Goal: Task Accomplishment & Management: Manage account settings

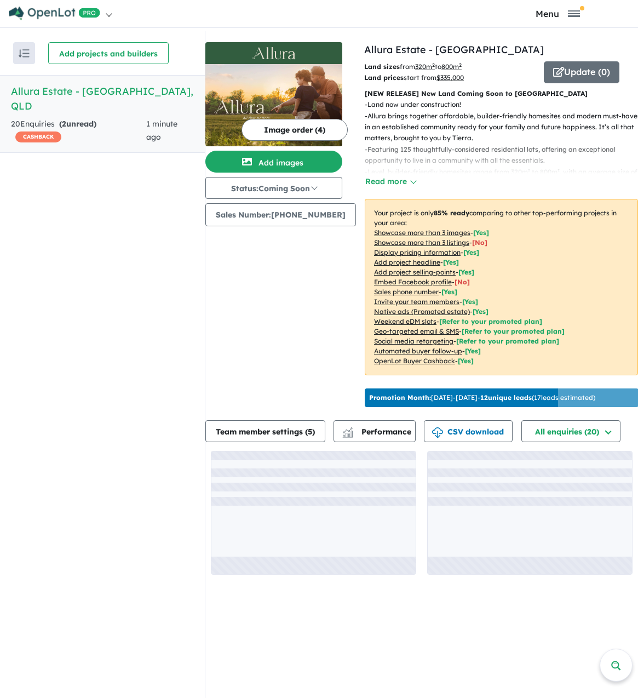
click at [79, 90] on h5 "Allura Estate - Bundamba , QLD" at bounding box center [102, 99] width 183 height 30
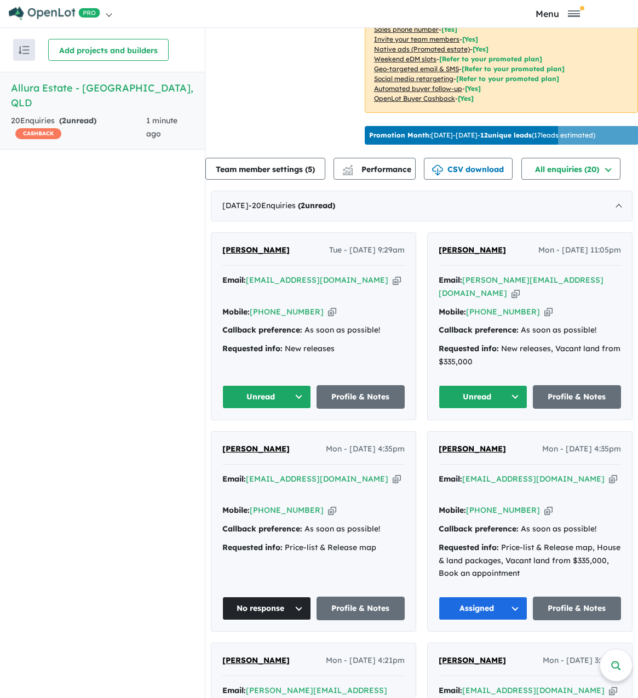
scroll to position [274, 0]
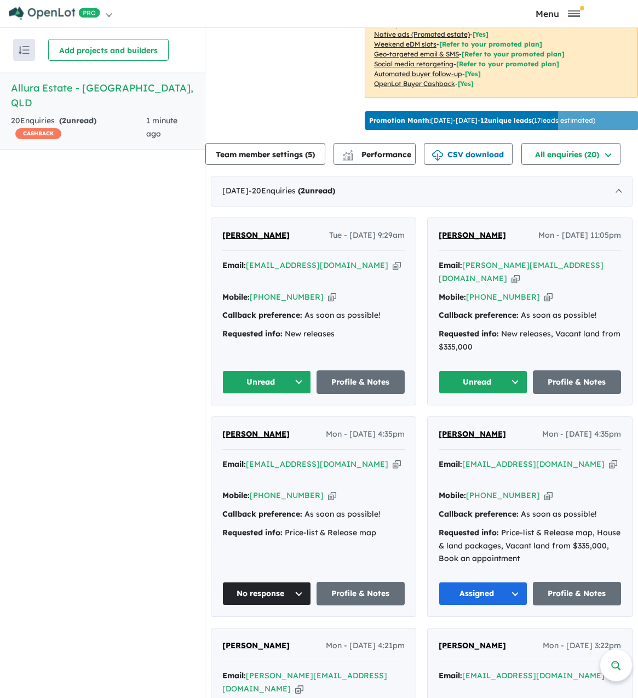
click at [477, 240] on span "[PERSON_NAME]" at bounding box center [472, 235] width 67 height 10
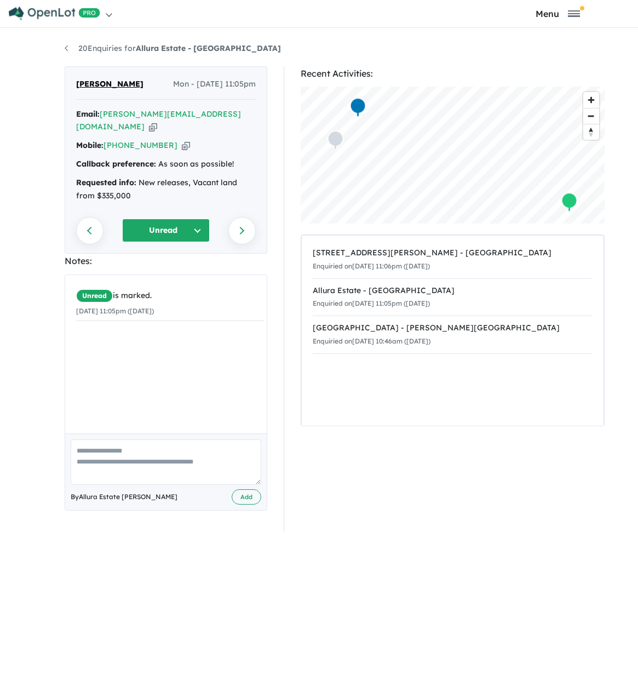
click at [165, 219] on button "Unread" at bounding box center [166, 231] width 88 height 24
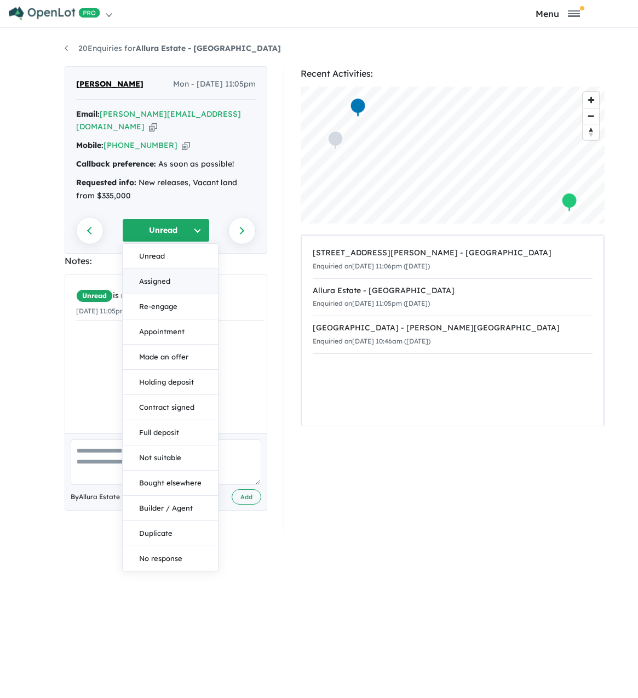
click at [159, 270] on button "Assigned" at bounding box center [170, 281] width 95 height 25
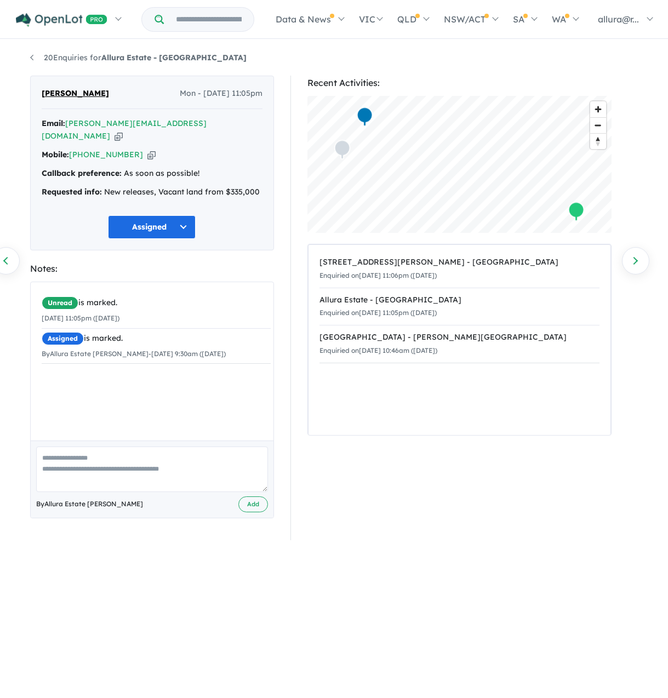
click at [181, 216] on button "Assigned" at bounding box center [152, 227] width 88 height 24
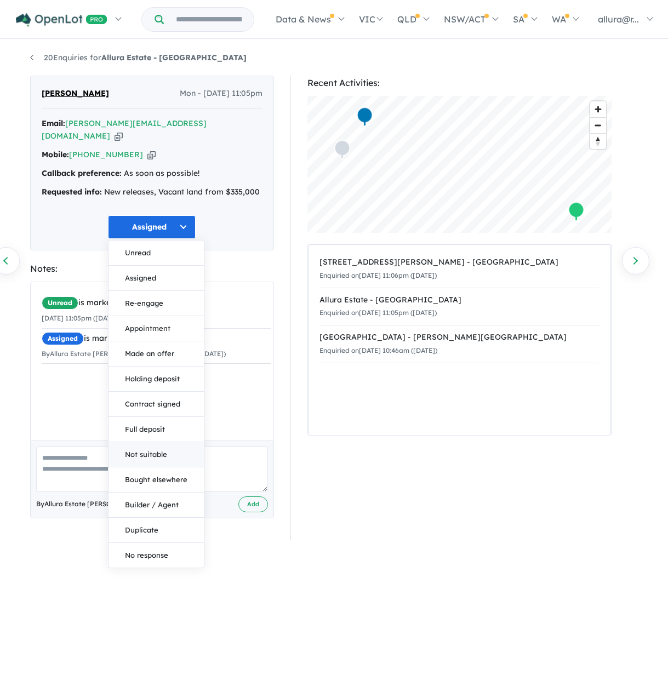
scroll to position [2, 0]
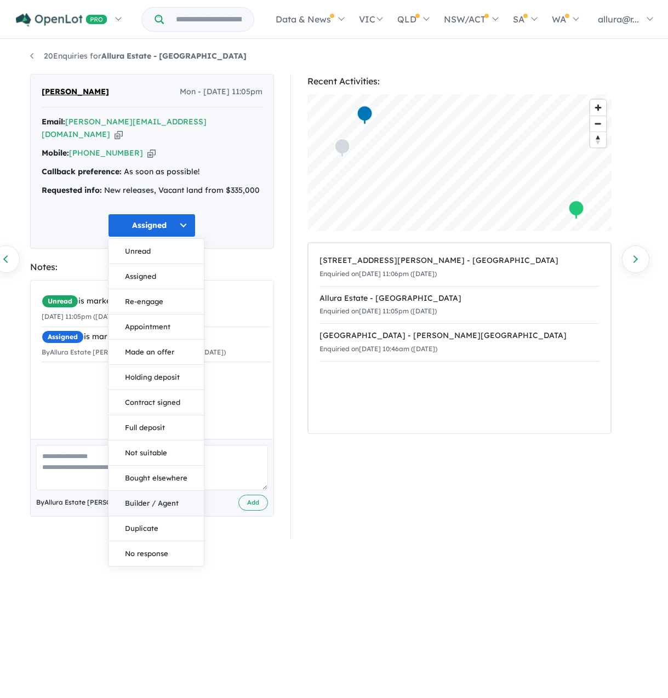
click at [153, 491] on button "Builder / Agent" at bounding box center [155, 503] width 95 height 25
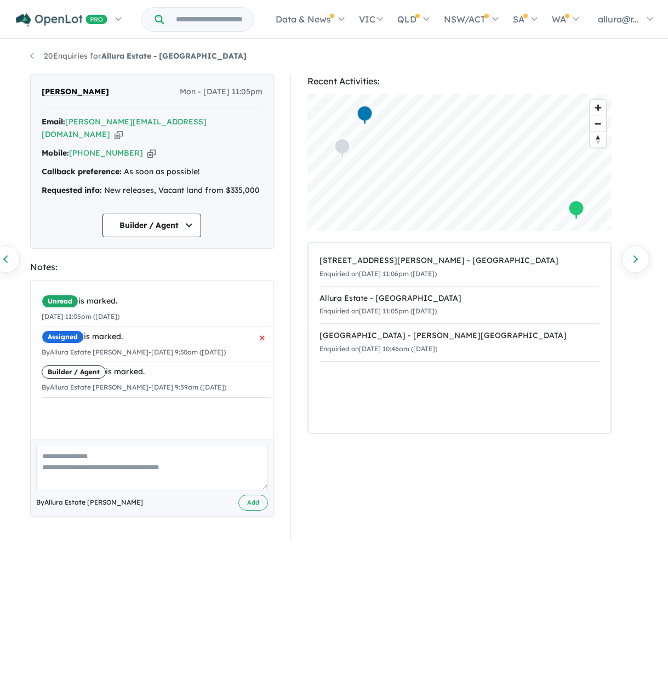
scroll to position [0, 0]
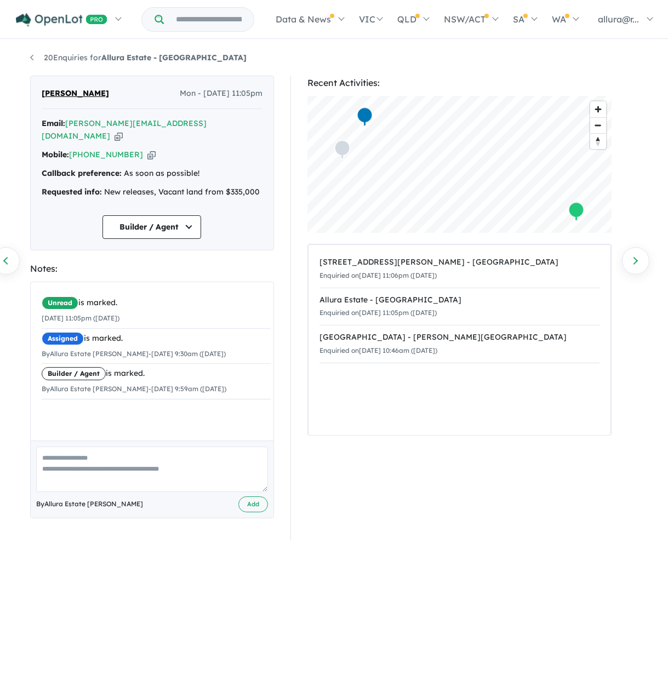
click at [181, 220] on button "Builder / Agent" at bounding box center [151, 227] width 99 height 24
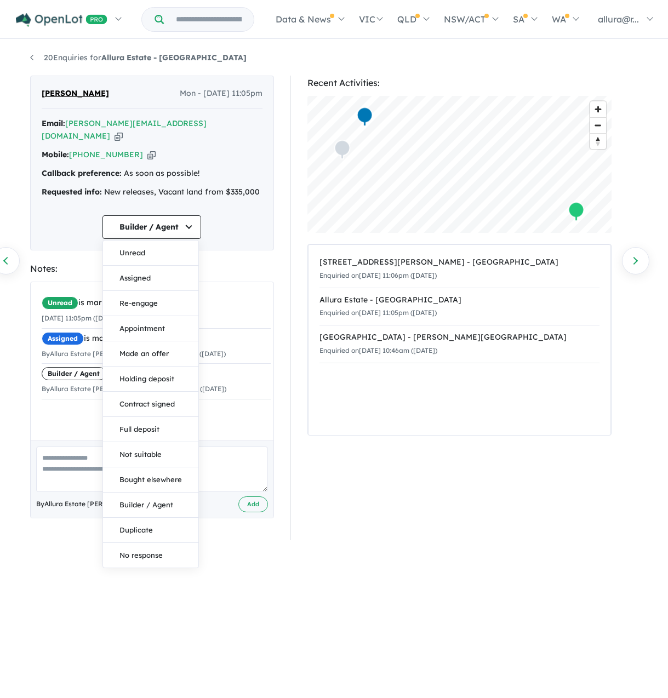
click at [181, 217] on button "Builder / Agent" at bounding box center [151, 227] width 99 height 24
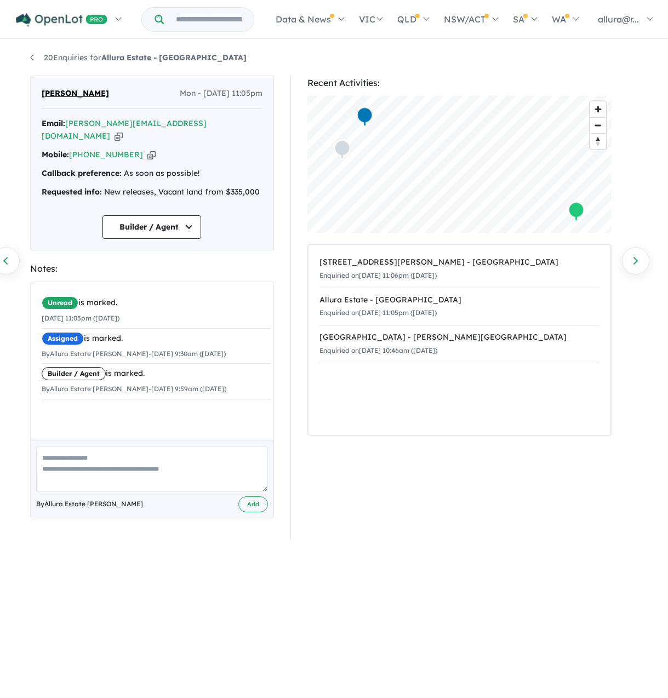
click at [299, 380] on div "Recent Activities: © Mapbox © OpenStreetMap Improve this map 85A Wildey Street …" at bounding box center [464, 308] width 348 height 465
click at [91, 58] on link "20 Enquiries for Allura Estate - [GEOGRAPHIC_DATA]" at bounding box center [138, 58] width 216 height 10
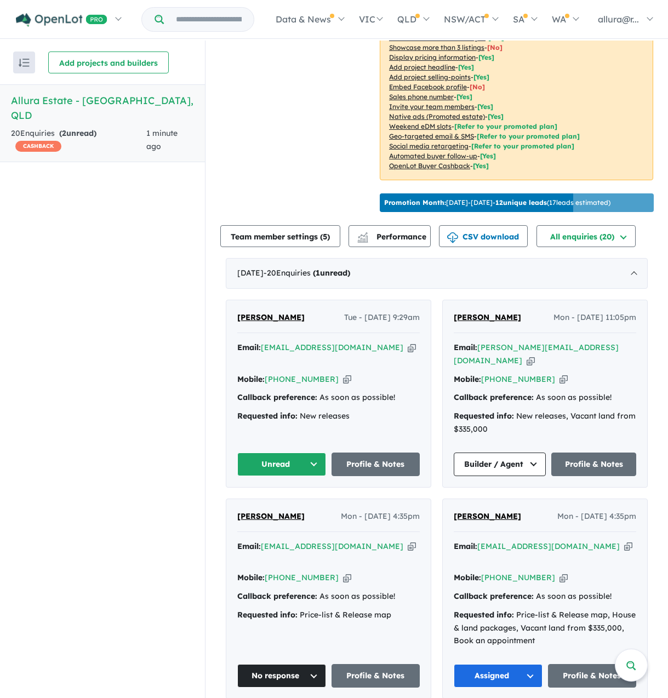
click at [284, 315] on span "[PERSON_NAME]" at bounding box center [270, 317] width 67 height 10
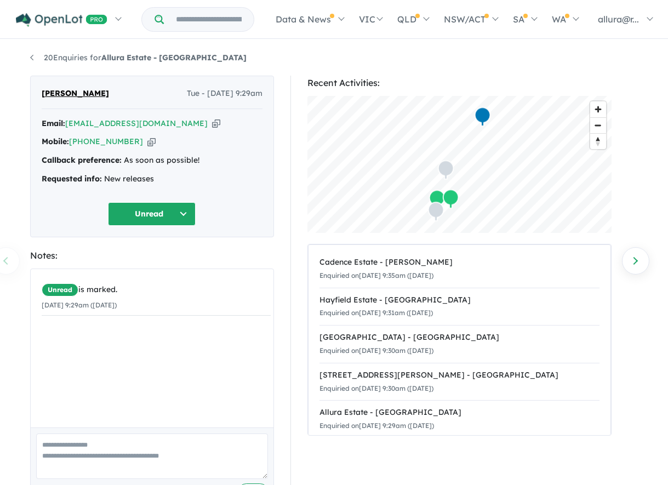
click at [161, 211] on button "Unread" at bounding box center [152, 214] width 88 height 24
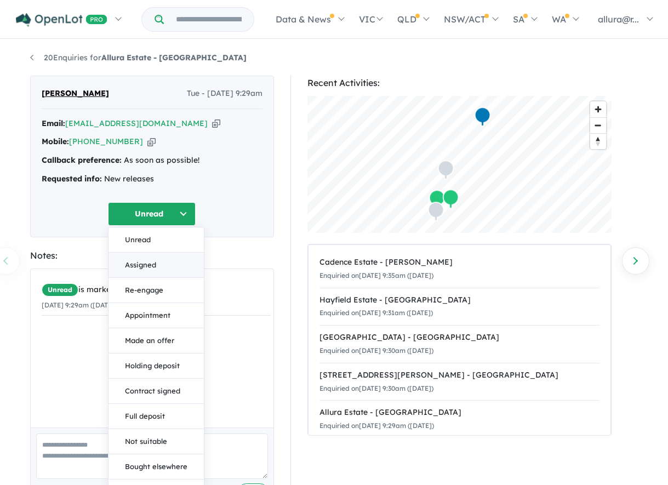
click at [162, 270] on button "Assigned" at bounding box center [155, 265] width 95 height 25
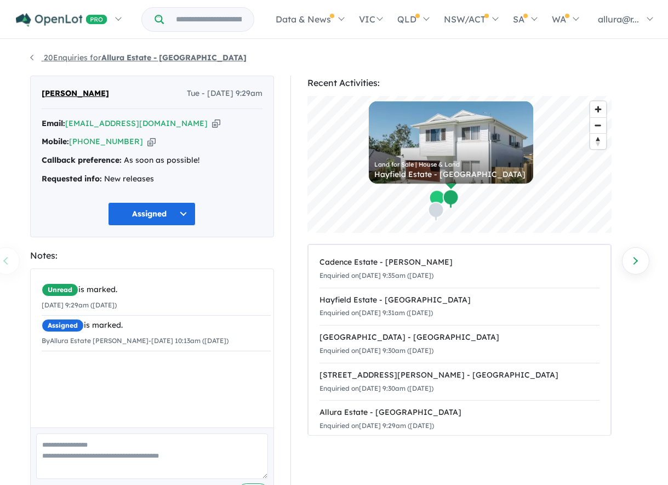
click at [70, 60] on link "20 Enquiries for Allura Estate - [GEOGRAPHIC_DATA]" at bounding box center [138, 58] width 216 height 10
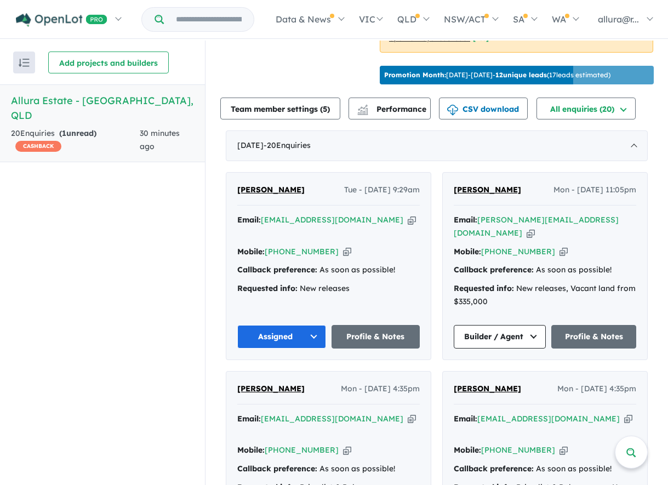
scroll to position [329, 0]
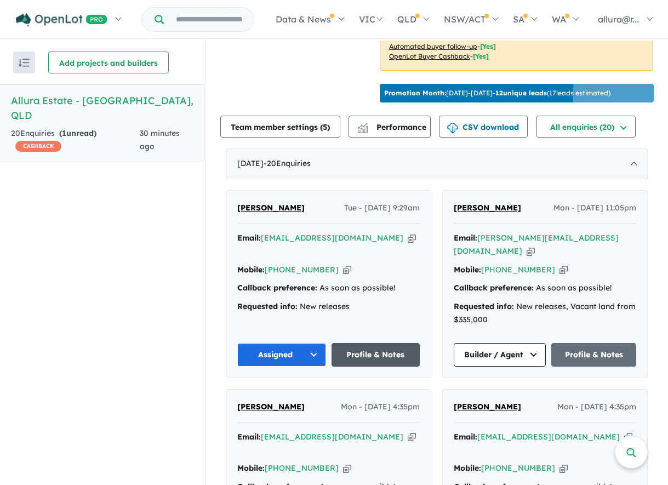
click at [359, 343] on link "Profile & Notes" at bounding box center [375, 355] width 89 height 24
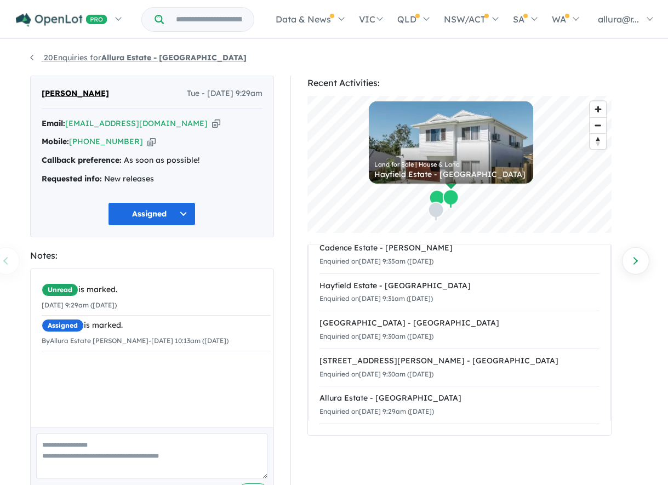
click at [131, 59] on strong "Allura Estate - [GEOGRAPHIC_DATA]" at bounding box center [173, 58] width 145 height 10
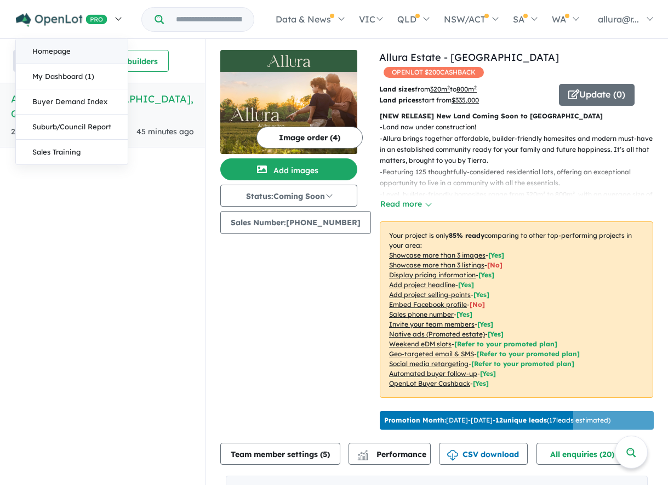
click at [49, 47] on link "Homepage" at bounding box center [72, 51] width 112 height 25
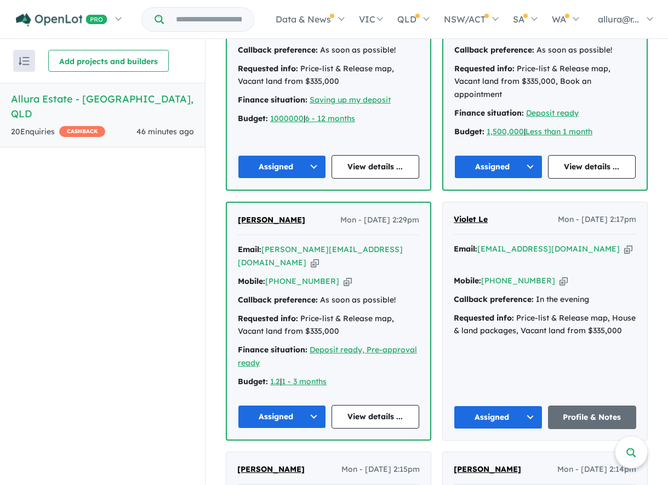
scroll to position [970, 0]
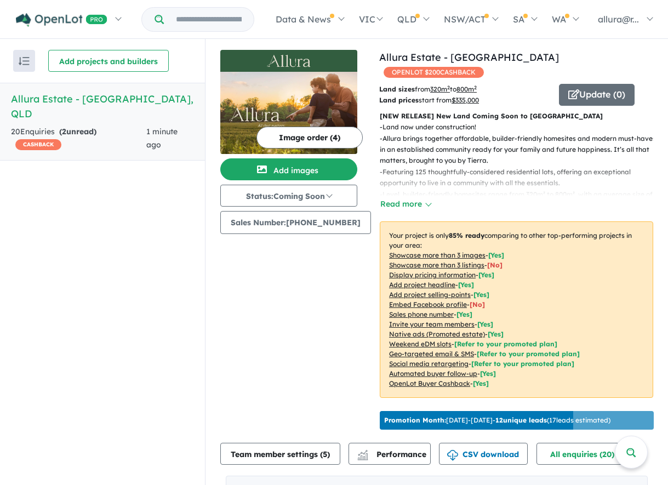
click at [94, 100] on h5 "Allura Estate - [GEOGRAPHIC_DATA] , [GEOGRAPHIC_DATA]" at bounding box center [102, 106] width 183 height 30
click at [77, 127] on strong "( 2 unread)" at bounding box center [77, 132] width 37 height 10
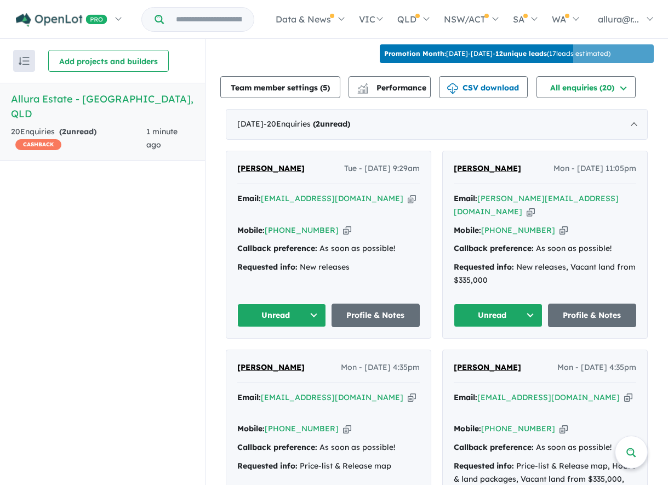
scroll to position [384, 0]
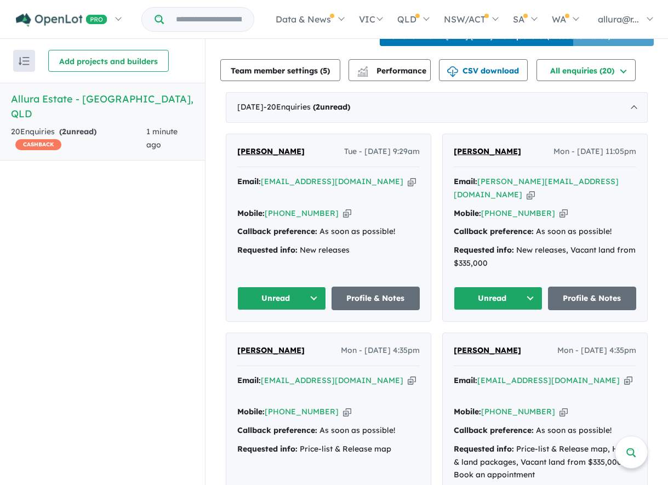
click at [275, 287] on button "Unread" at bounding box center [281, 299] width 89 height 24
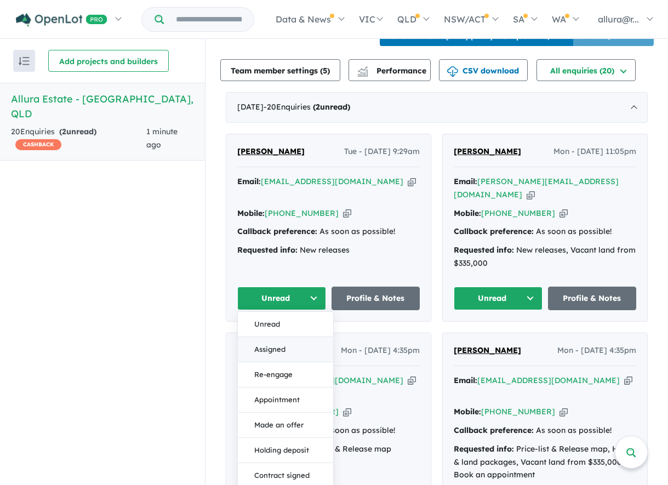
click at [288, 337] on button "Assigned" at bounding box center [285, 349] width 95 height 25
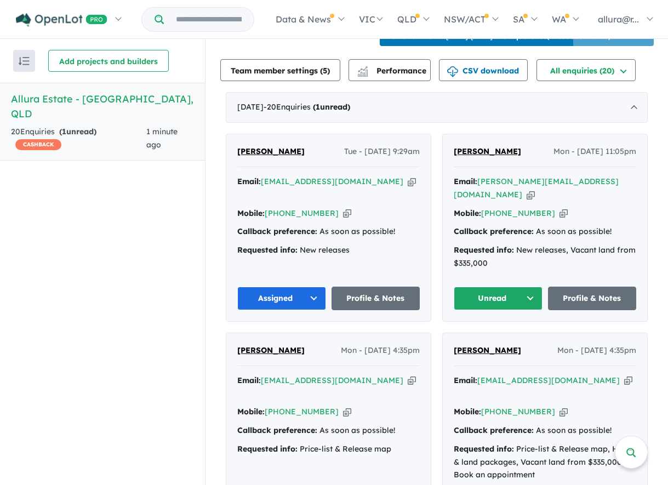
click at [494, 287] on button "Unread" at bounding box center [498, 299] width 89 height 24
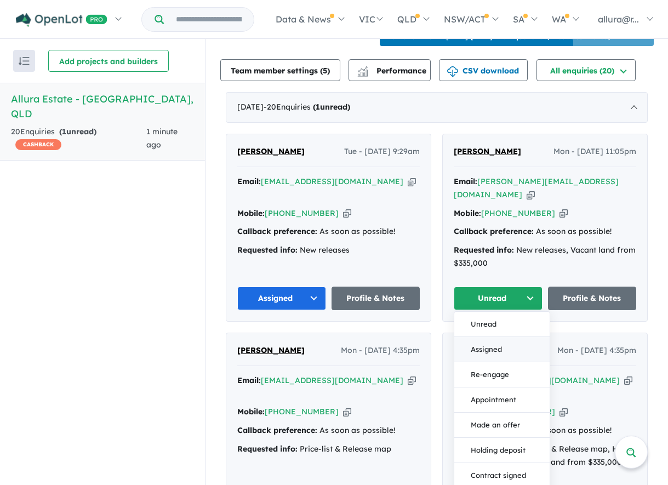
click at [504, 337] on button "Assigned" at bounding box center [501, 349] width 95 height 25
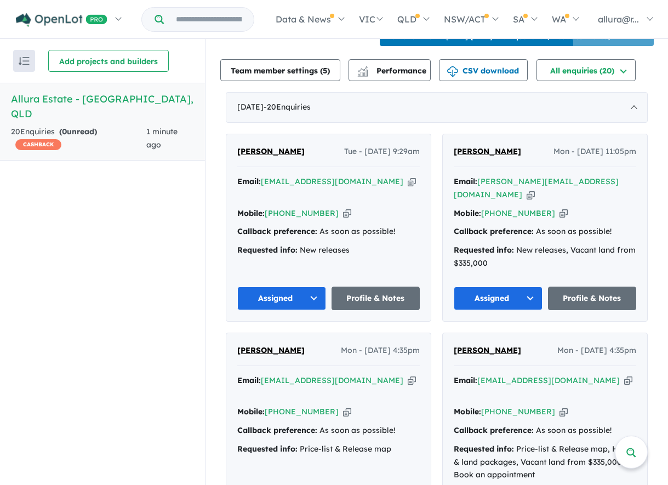
click at [284, 287] on button "Assigned" at bounding box center [281, 299] width 89 height 24
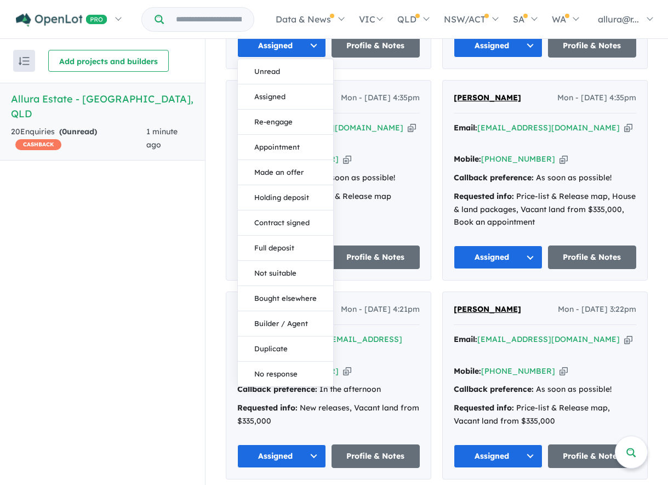
scroll to position [657, 0]
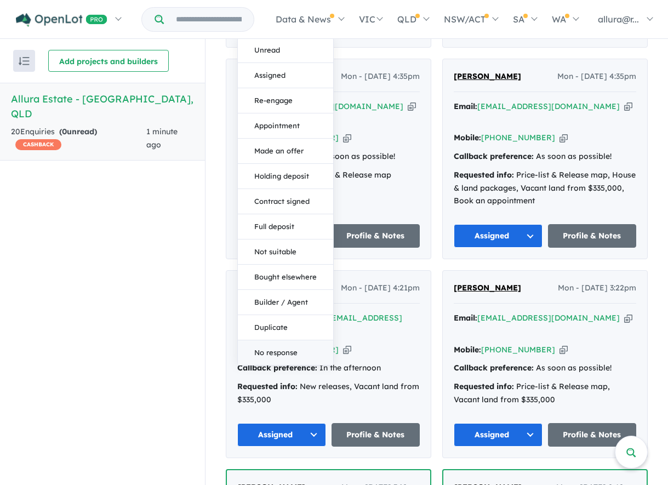
click at [280, 340] on button "No response" at bounding box center [285, 352] width 95 height 25
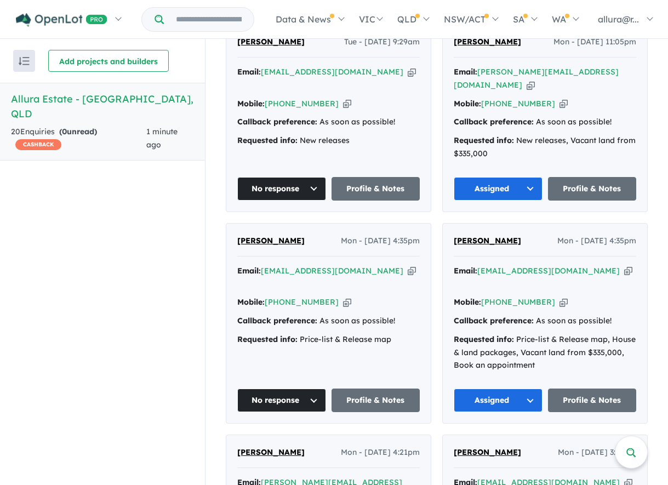
scroll to position [0, 0]
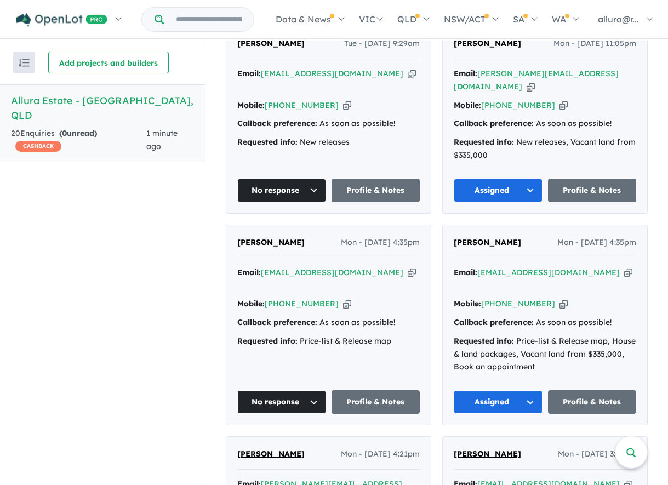
click at [34, 102] on h5 "Allura Estate - Bundamba , QLD" at bounding box center [102, 108] width 183 height 30
click at [26, 127] on div "20 Enquir ies ( 0 unread) CASHBACK" at bounding box center [78, 140] width 135 height 26
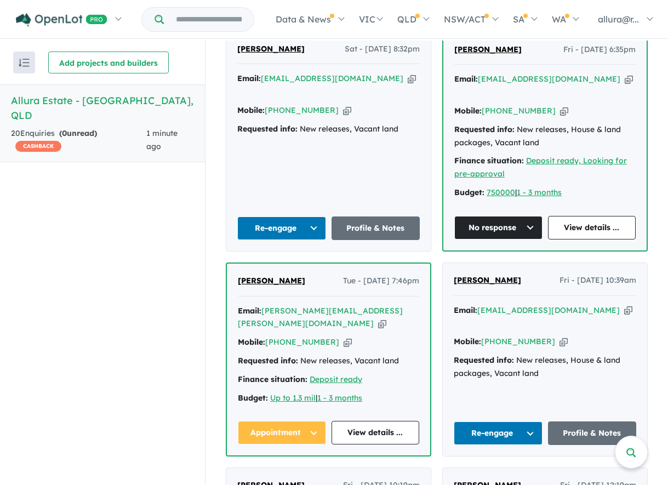
scroll to position [2066, 0]
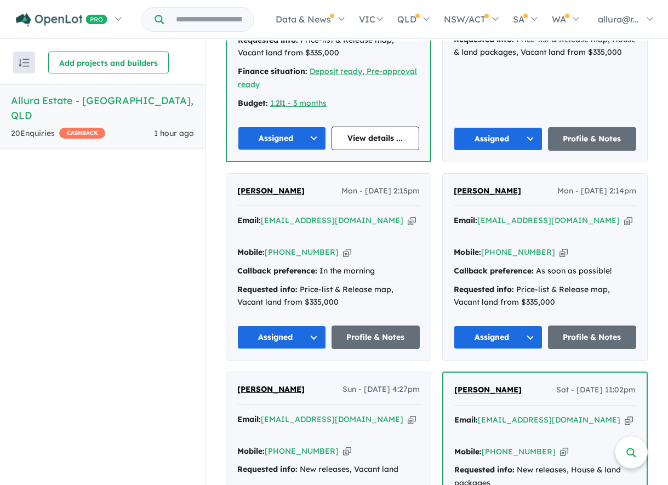
scroll to position [1479, 0]
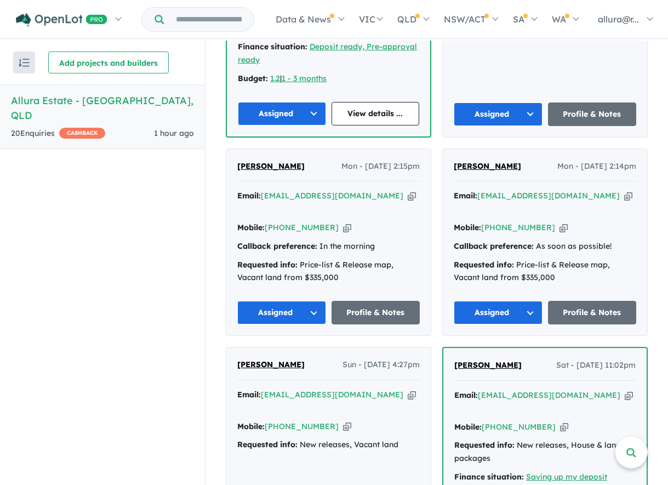
click at [279, 301] on button "Assigned" at bounding box center [281, 313] width 89 height 24
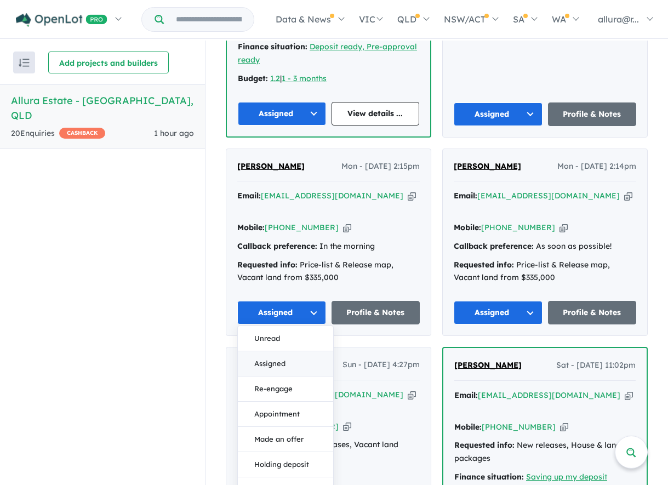
click at [278, 351] on button "Assigned" at bounding box center [285, 363] width 95 height 25
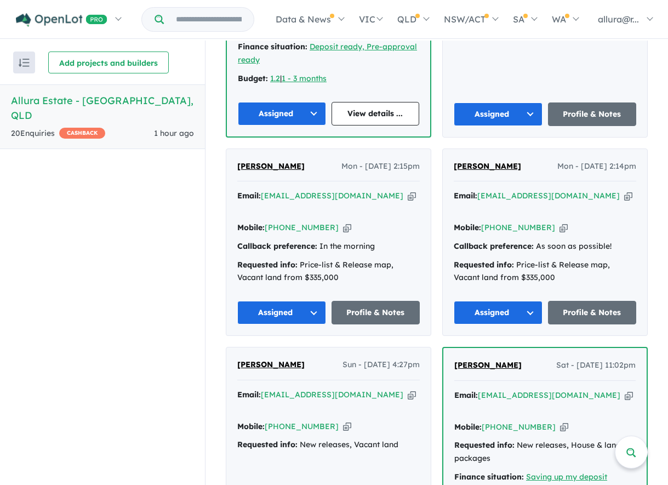
click at [408, 190] on icon "button" at bounding box center [412, 196] width 8 height 12
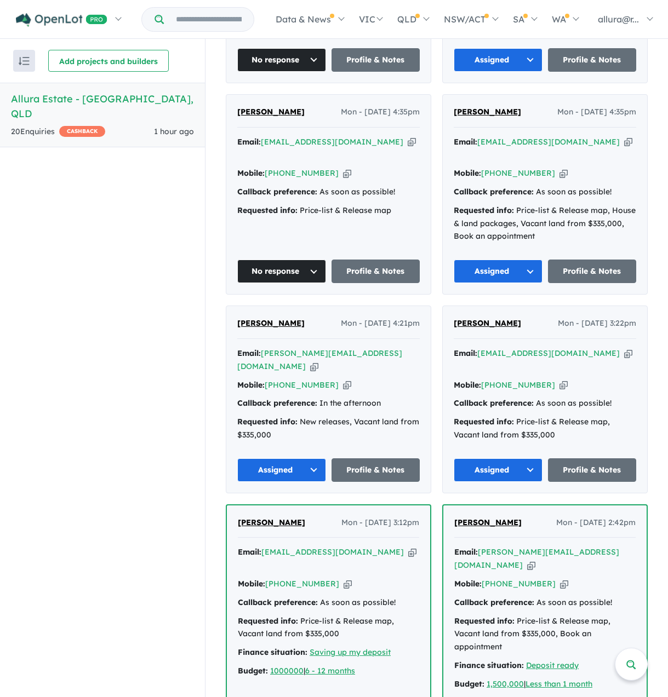
scroll to position [648, 0]
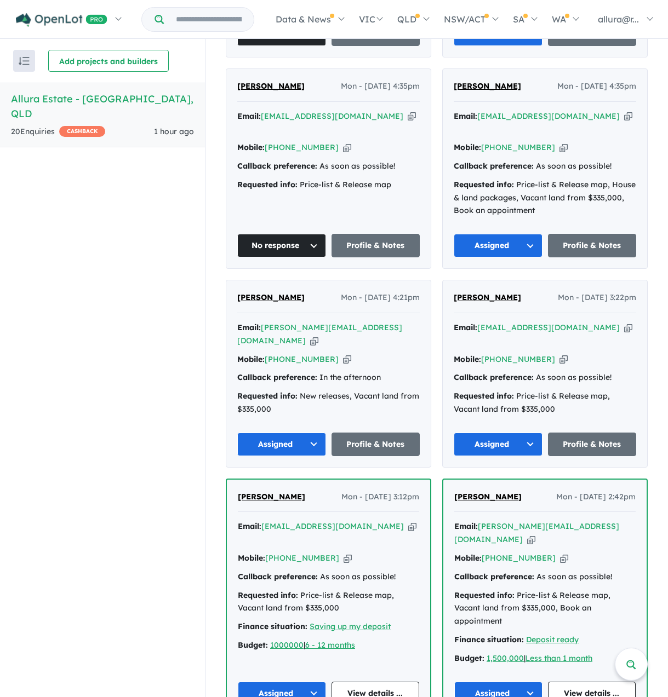
click at [485, 293] on span "[PERSON_NAME]" at bounding box center [487, 298] width 67 height 10
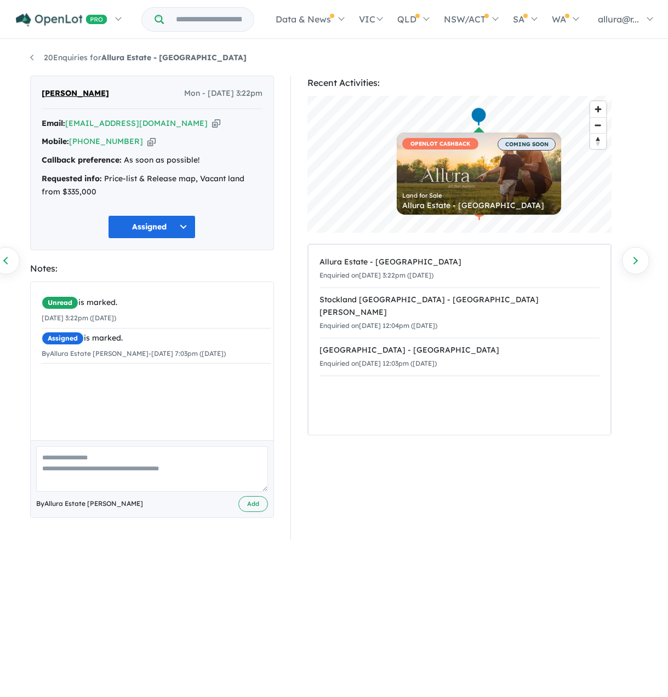
click at [152, 227] on button "Assigned" at bounding box center [152, 227] width 88 height 24
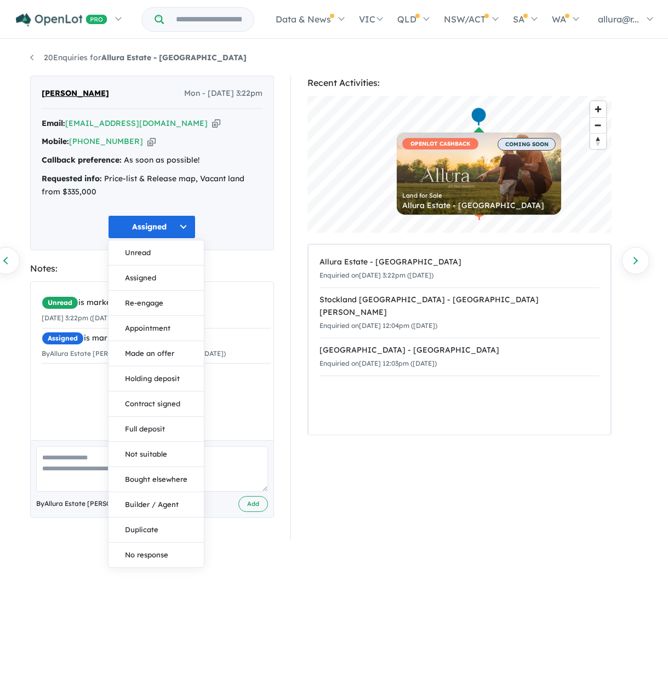
click at [163, 226] on button "Assigned" at bounding box center [152, 227] width 88 height 24
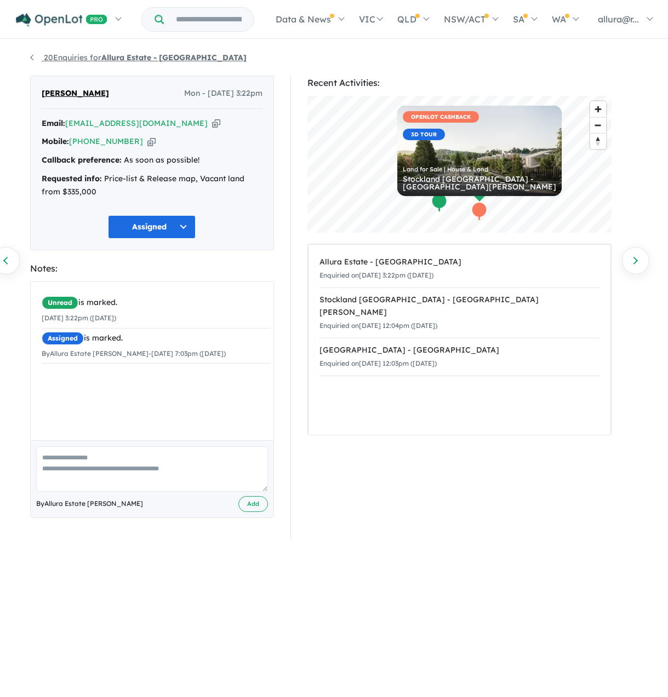
click at [78, 57] on link "20 Enquiries for Allura Estate - [GEOGRAPHIC_DATA]" at bounding box center [138, 58] width 216 height 10
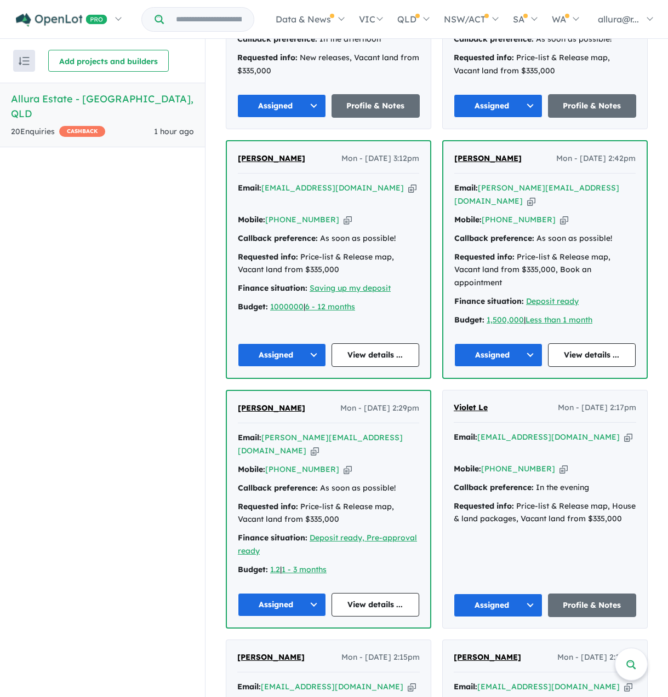
scroll to position [1041, 0]
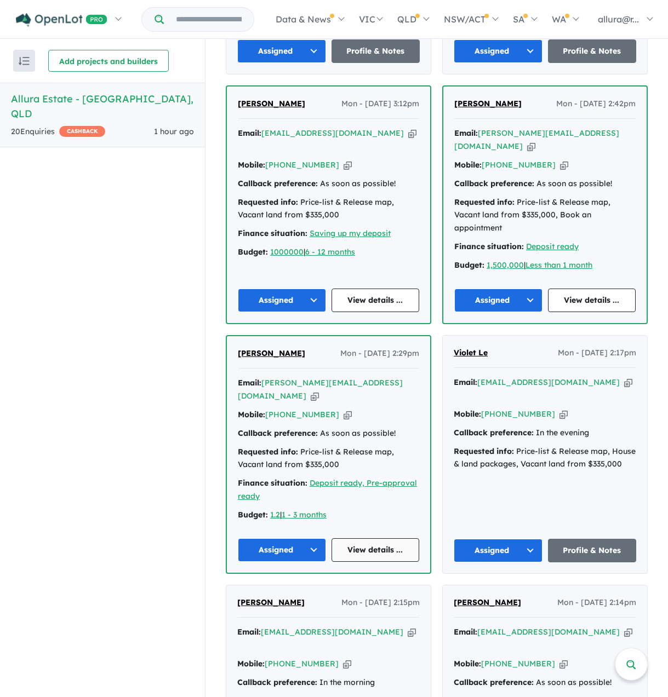
click at [383, 539] on link "View details ..." at bounding box center [375, 551] width 88 height 24
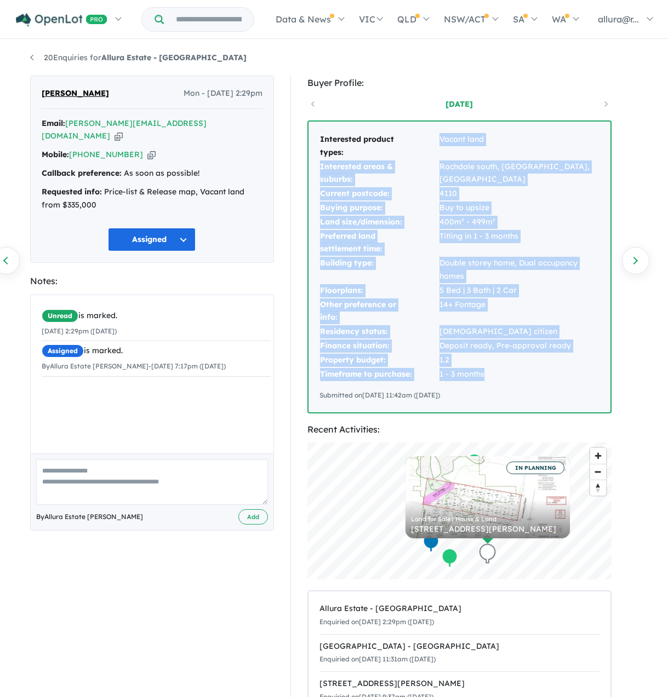
drag, startPoint x: 440, startPoint y: 141, endPoint x: 497, endPoint y: 376, distance: 242.4
click at [497, 376] on tbody "Interested product types: Vacant land Interested areas & suburbs: Rochdale sout…" at bounding box center [459, 257] width 280 height 249
click at [497, 379] on td "1 - 3 months" at bounding box center [519, 375] width 161 height 14
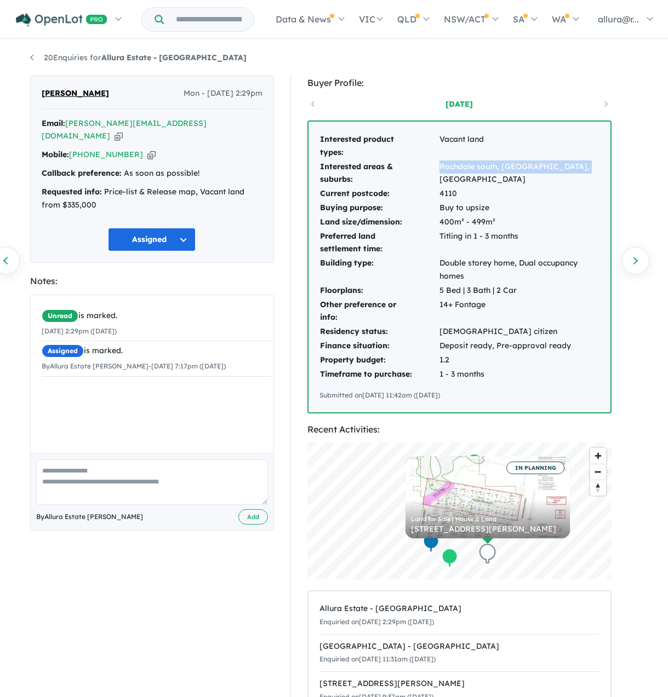
drag, startPoint x: 439, startPoint y: 168, endPoint x: 581, endPoint y: 171, distance: 142.5
click at [581, 171] on td "Rochdale south, Upper kedron, Oxley" at bounding box center [519, 173] width 161 height 27
click at [527, 201] on td "Buy to upsize" at bounding box center [519, 208] width 161 height 14
drag, startPoint x: 439, startPoint y: 207, endPoint x: 490, endPoint y: 218, distance: 52.1
click at [490, 218] on tbody "Interested product types: Vacant land Interested areas & suburbs: Rochdale sout…" at bounding box center [459, 257] width 280 height 249
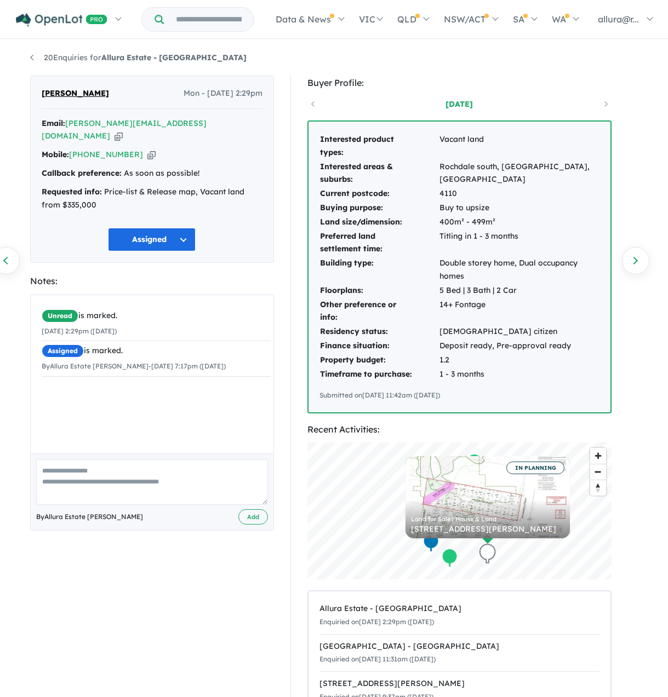
drag, startPoint x: 490, startPoint y: 218, endPoint x: 519, endPoint y: 220, distance: 29.1
click at [519, 220] on td "400m² - 499m²" at bounding box center [519, 222] width 161 height 14
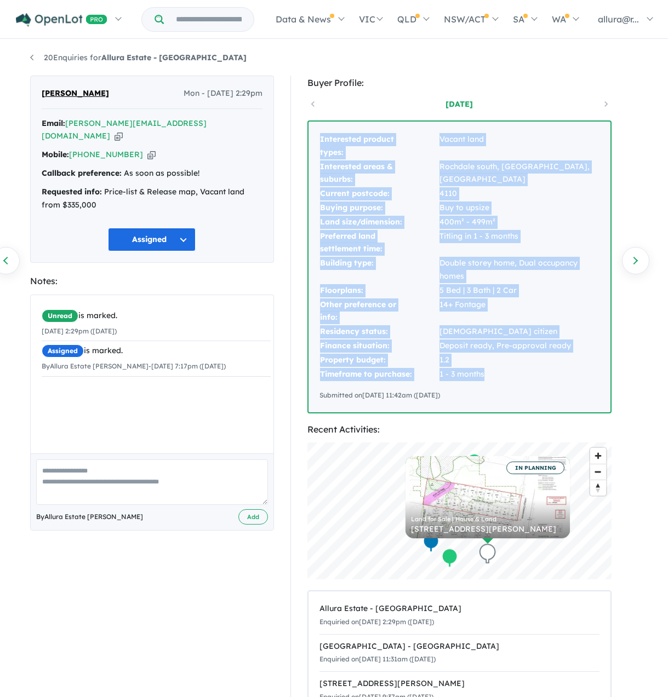
drag, startPoint x: 321, startPoint y: 140, endPoint x: 545, endPoint y: 370, distance: 321.2
click at [545, 370] on tbody "Interested product types: Vacant land Interested areas & suburbs: Rochdale sout…" at bounding box center [459, 257] width 280 height 249
drag, startPoint x: 545, startPoint y: 370, endPoint x: 475, endPoint y: 307, distance: 94.3
copy tbody "Interested product types: Vacant land Interested areas & suburbs: Rochdale sout…"
click at [572, 291] on td "5 Bed | 3 Bath | 2 Car" at bounding box center [519, 291] width 161 height 14
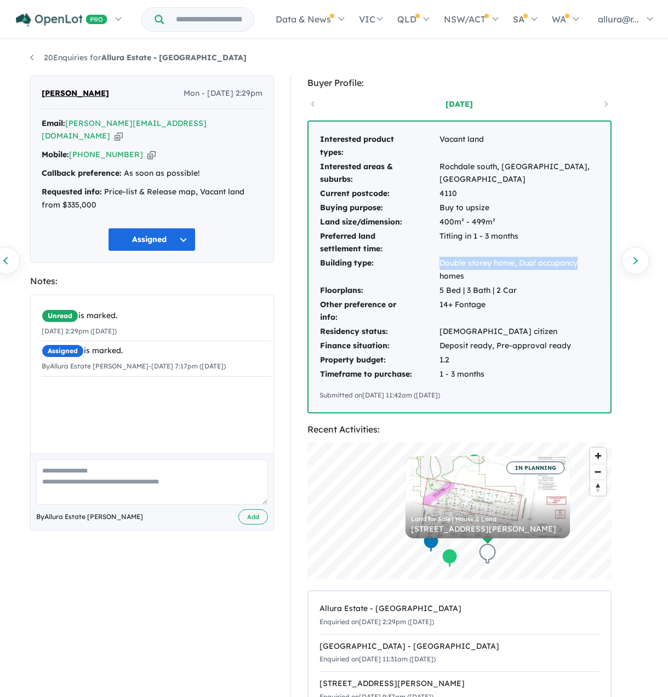
drag, startPoint x: 440, startPoint y: 261, endPoint x: 577, endPoint y: 268, distance: 137.2
click at [577, 268] on td "Double storey home, Dual occupancy homes" at bounding box center [519, 269] width 161 height 27
drag, startPoint x: 577, startPoint y: 268, endPoint x: 562, endPoint y: 266, distance: 15.0
copy td "Double storey home, Dual occupancy"
drag, startPoint x: 439, startPoint y: 209, endPoint x: 490, endPoint y: 209, distance: 51.0
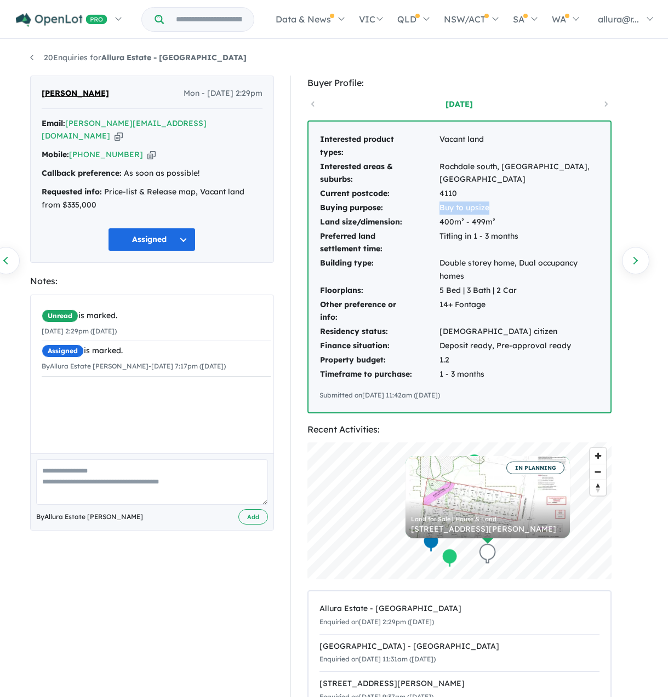
click at [490, 209] on td "Buy to upsize" at bounding box center [519, 208] width 161 height 14
drag, startPoint x: 490, startPoint y: 209, endPoint x: 473, endPoint y: 207, distance: 17.1
copy td "Buy to upsize"
click at [561, 224] on td "400m² - 499m²" at bounding box center [519, 222] width 161 height 14
click at [88, 56] on link "20 Enquiries for Allura Estate - [GEOGRAPHIC_DATA]" at bounding box center [138, 58] width 216 height 10
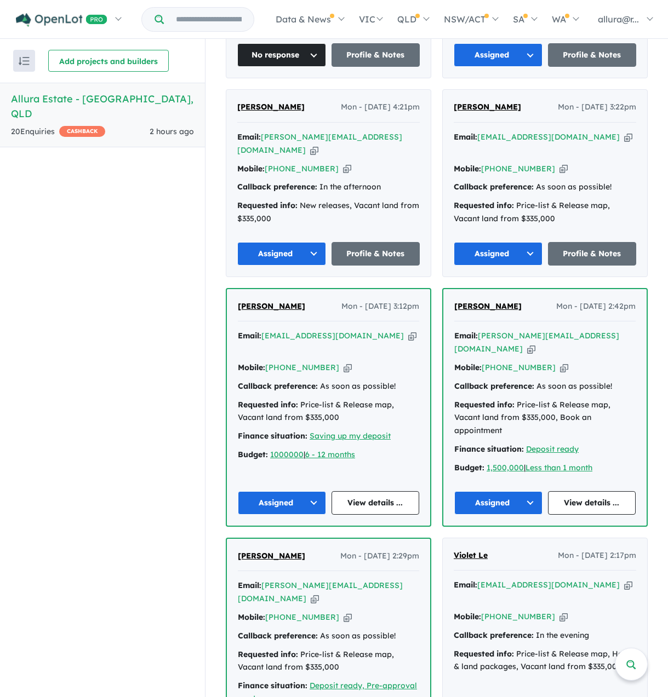
scroll to position [877, 0]
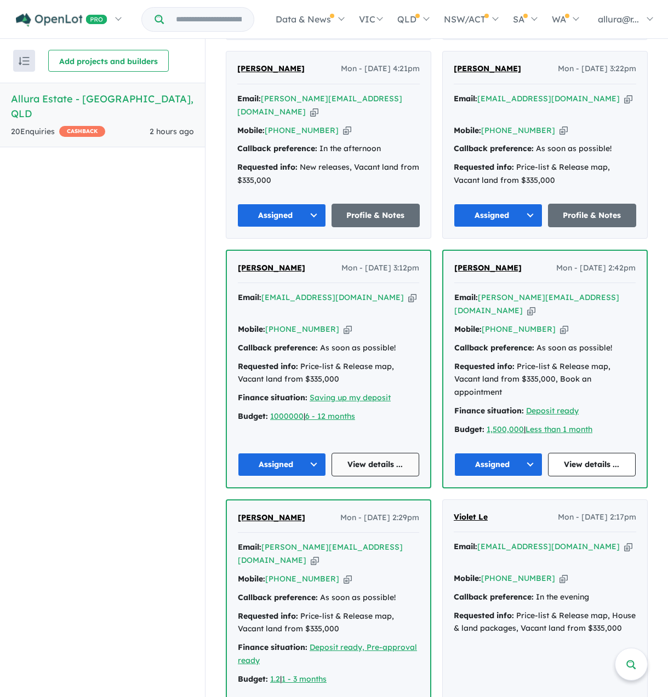
click at [379, 453] on link "View details ..." at bounding box center [375, 465] width 88 height 24
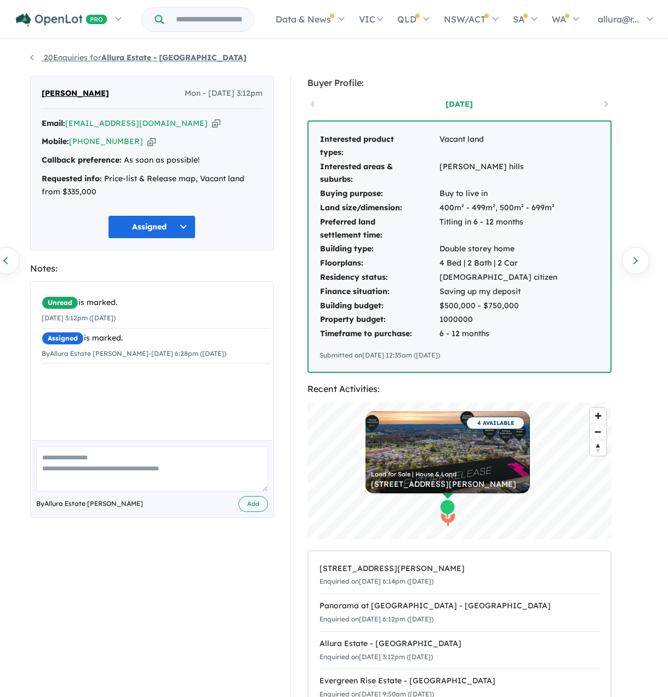
click at [65, 56] on link "20 Enquiries for Allura Estate - [GEOGRAPHIC_DATA]" at bounding box center [138, 58] width 216 height 10
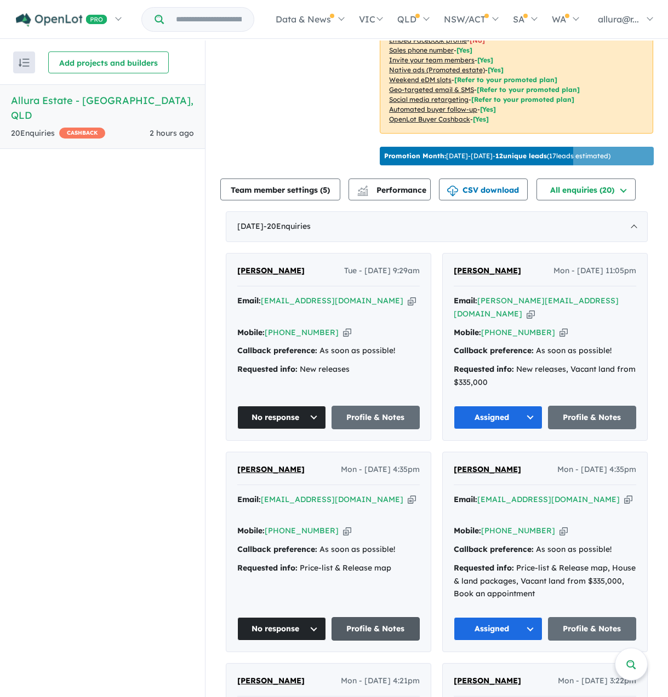
scroll to position [329, 0]
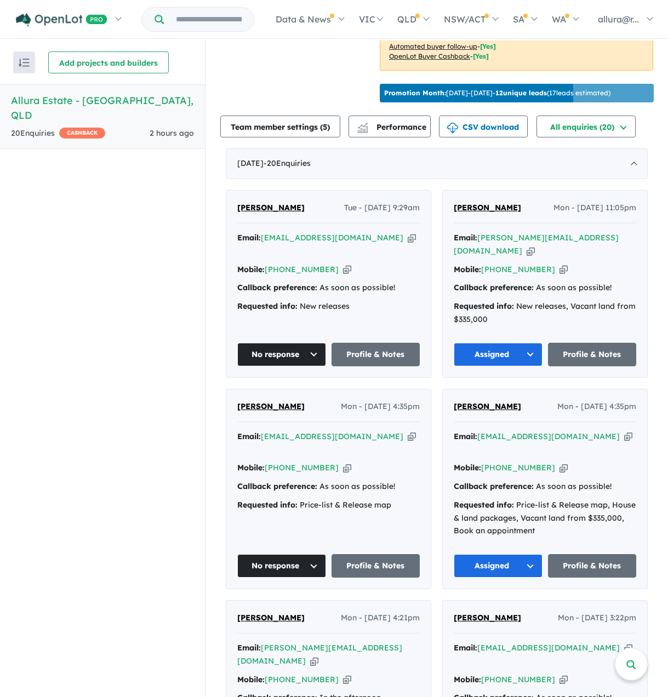
click at [274, 402] on span "[PERSON_NAME]" at bounding box center [270, 407] width 67 height 10
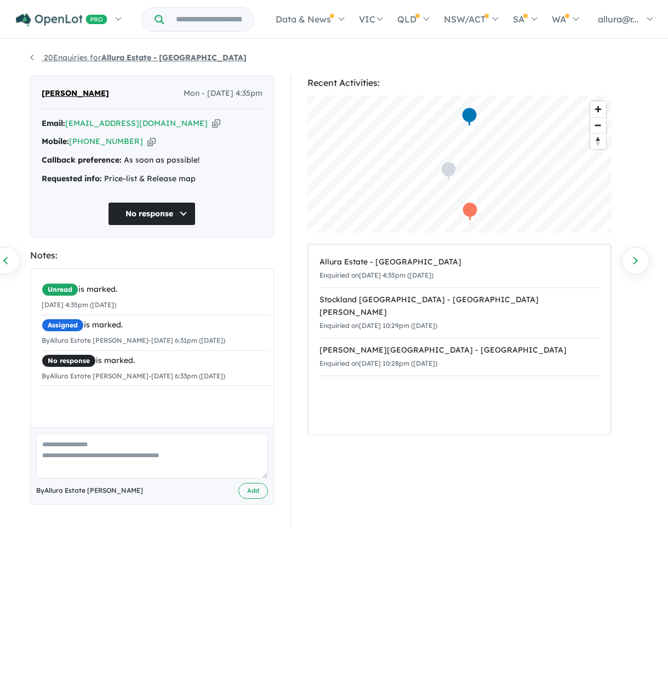
click at [64, 58] on link "20 Enquiries for Allura Estate - [GEOGRAPHIC_DATA]" at bounding box center [138, 58] width 216 height 10
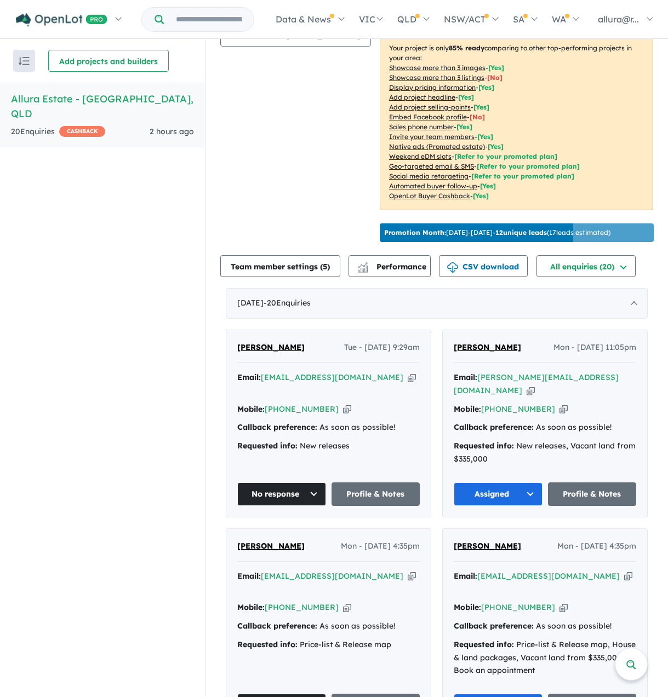
scroll to position [219, 0]
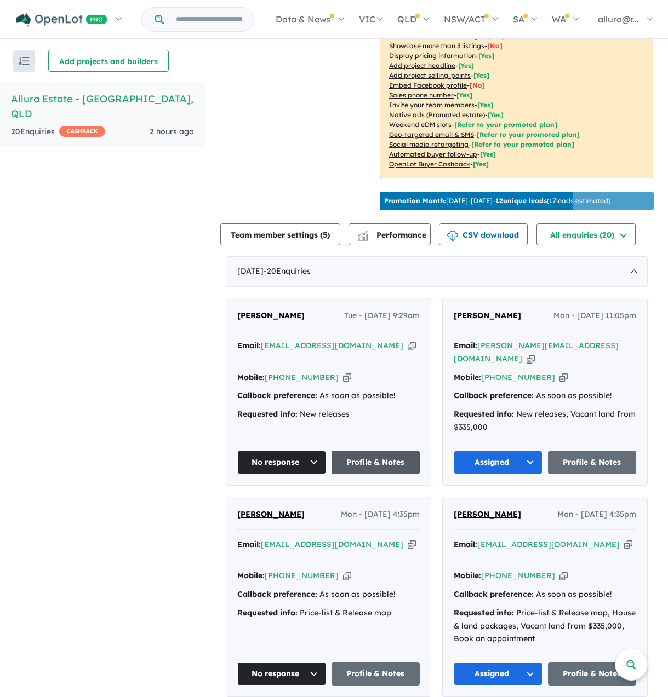
click at [385, 451] on link "Profile & Notes" at bounding box center [375, 463] width 89 height 24
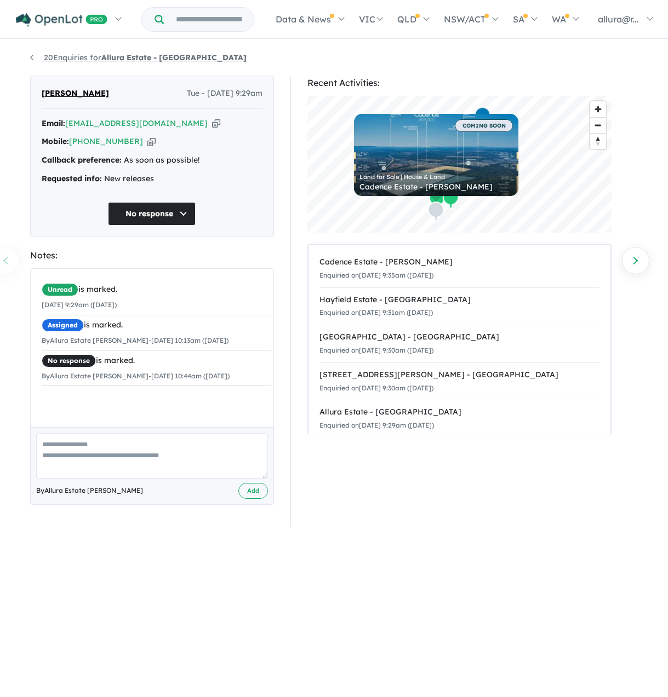
click at [152, 59] on strong "Allura Estate - [GEOGRAPHIC_DATA]" at bounding box center [173, 58] width 145 height 10
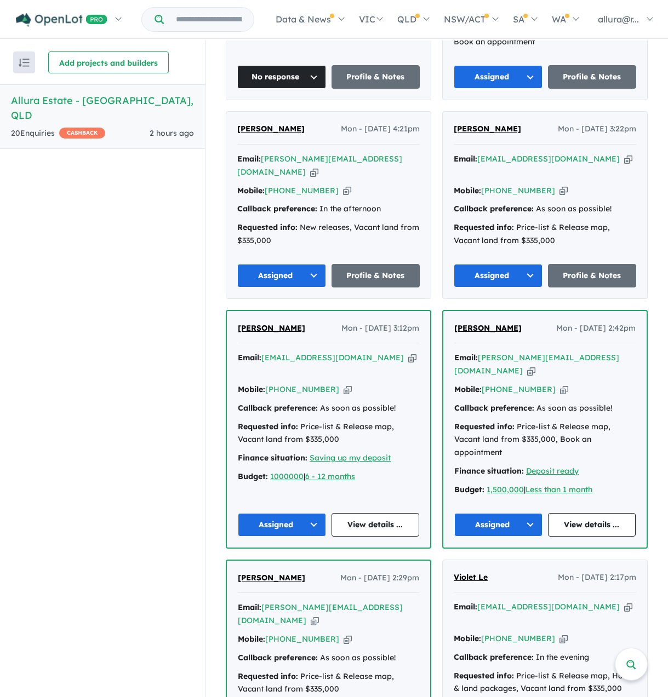
scroll to position [822, 0]
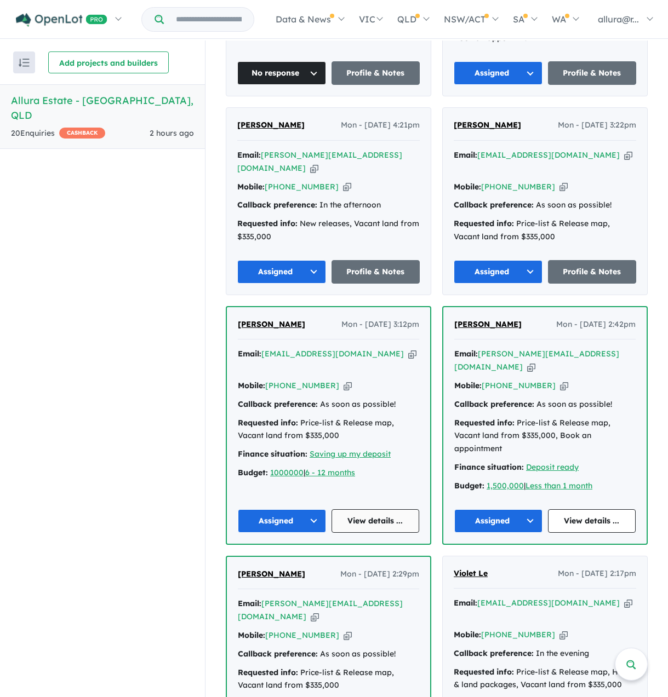
click at [359, 510] on link "View details ..." at bounding box center [375, 522] width 88 height 24
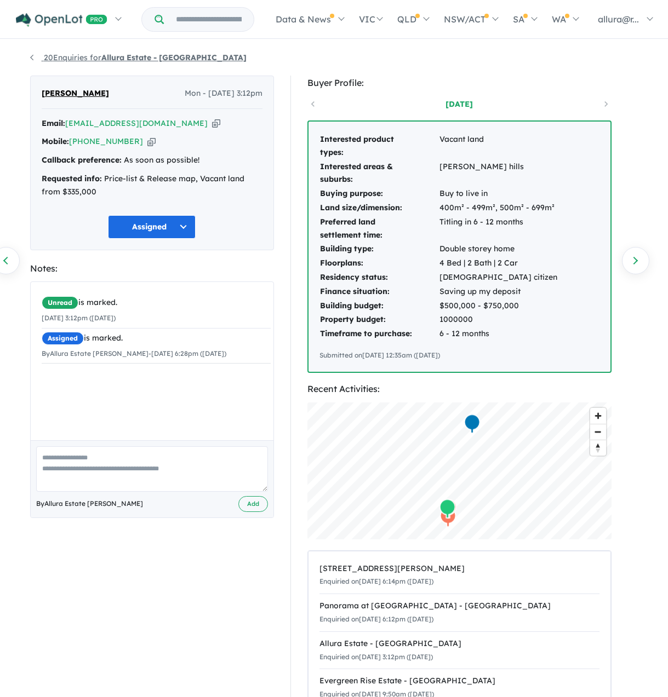
click at [32, 57] on link "20 Enquiries for Allura Estate - [GEOGRAPHIC_DATA]" at bounding box center [138, 58] width 216 height 10
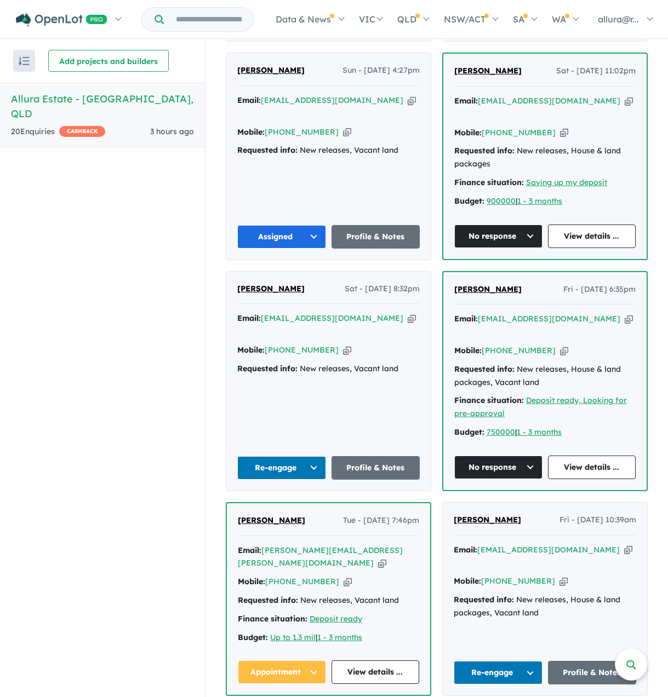
scroll to position [1808, 0]
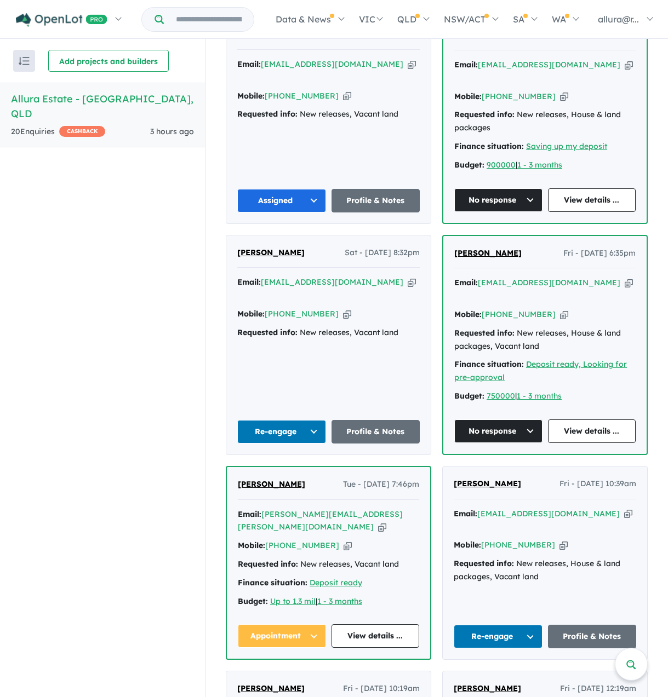
click at [38, 125] on div "20 Enquir ies ( 0 unread) CASHBACK" at bounding box center [58, 131] width 94 height 13
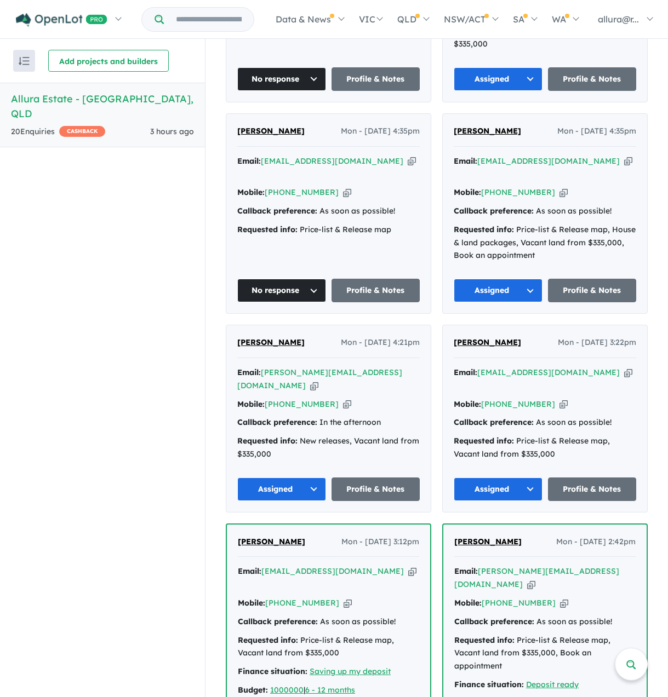
scroll to position [657, 0]
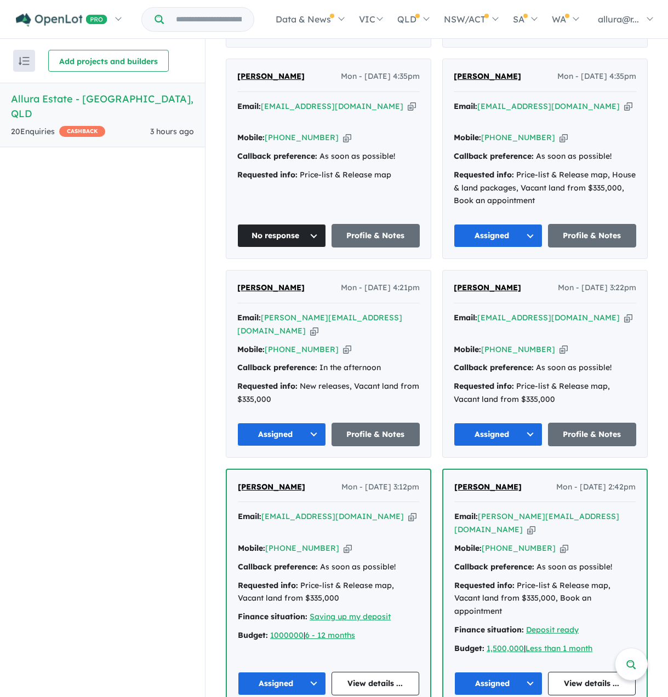
click at [284, 429] on button "Assigned" at bounding box center [281, 435] width 89 height 24
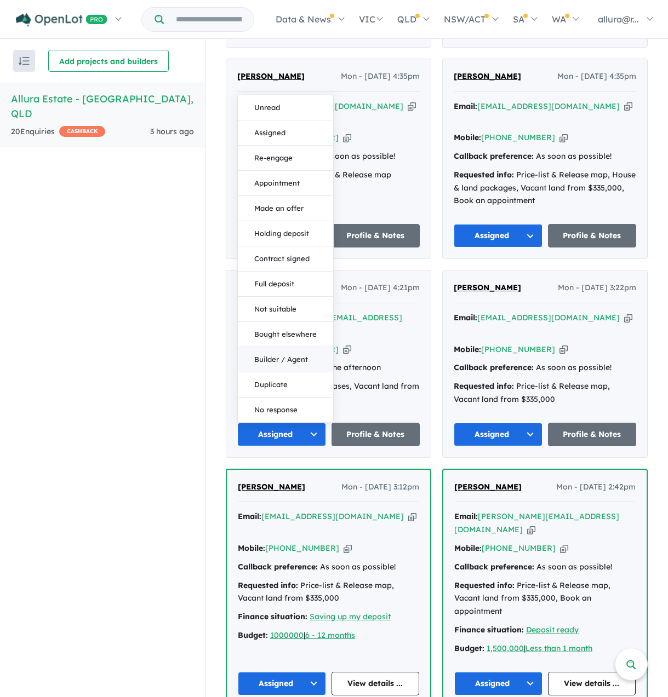
click at [273, 358] on button "Builder / Agent" at bounding box center [285, 359] width 95 height 25
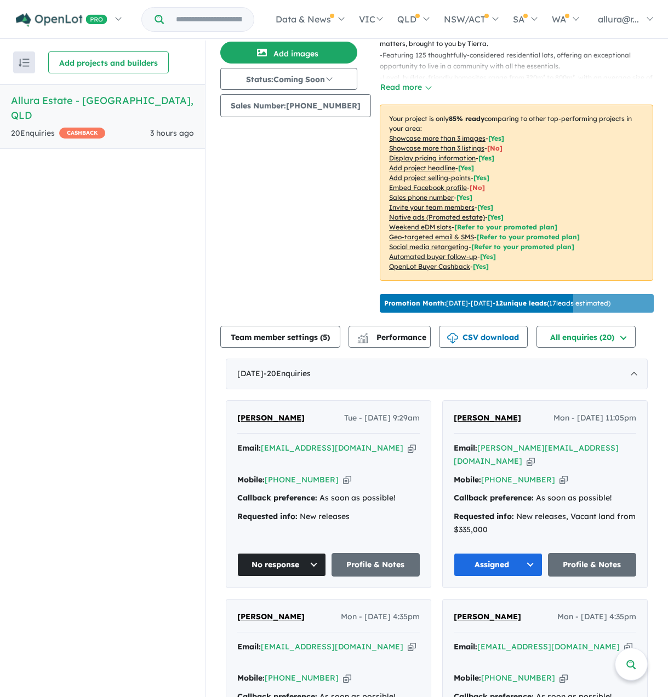
scroll to position [110, 0]
